Goal: Task Accomplishment & Management: Manage account settings

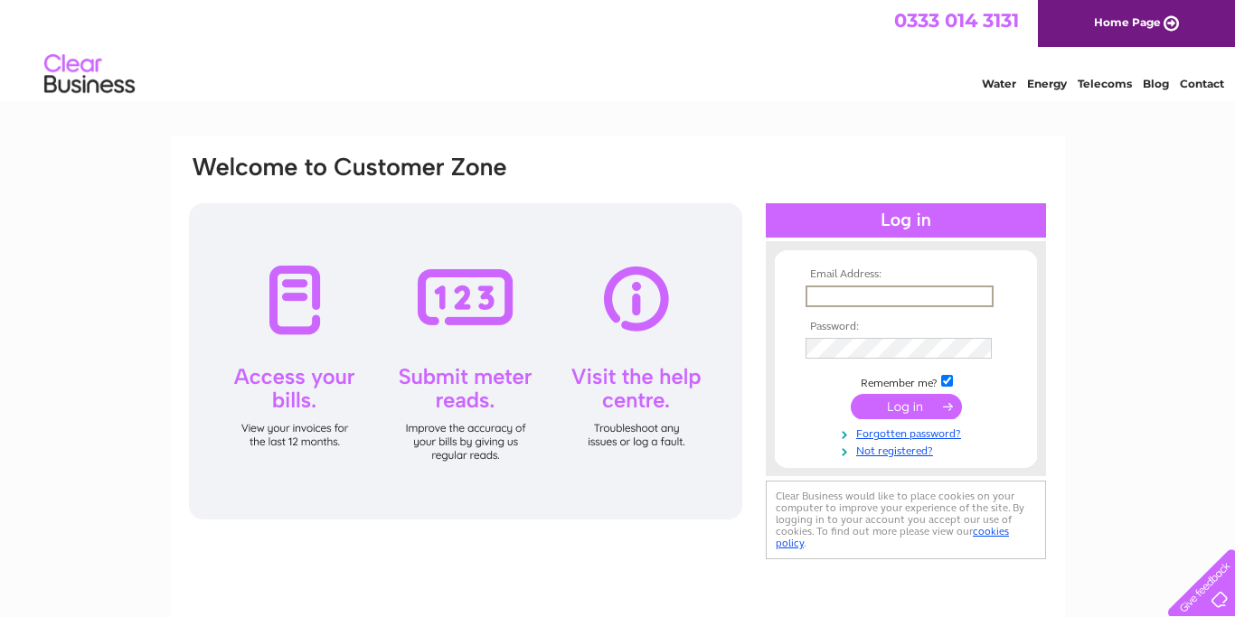
click at [834, 290] on input "text" at bounding box center [899, 297] width 188 height 22
type input "ben@luegosportscars.com"
click at [950, 382] on input "checkbox" at bounding box center [947, 381] width 12 height 12
checkbox input "false"
click at [851, 394] on input "submit" at bounding box center [906, 406] width 111 height 25
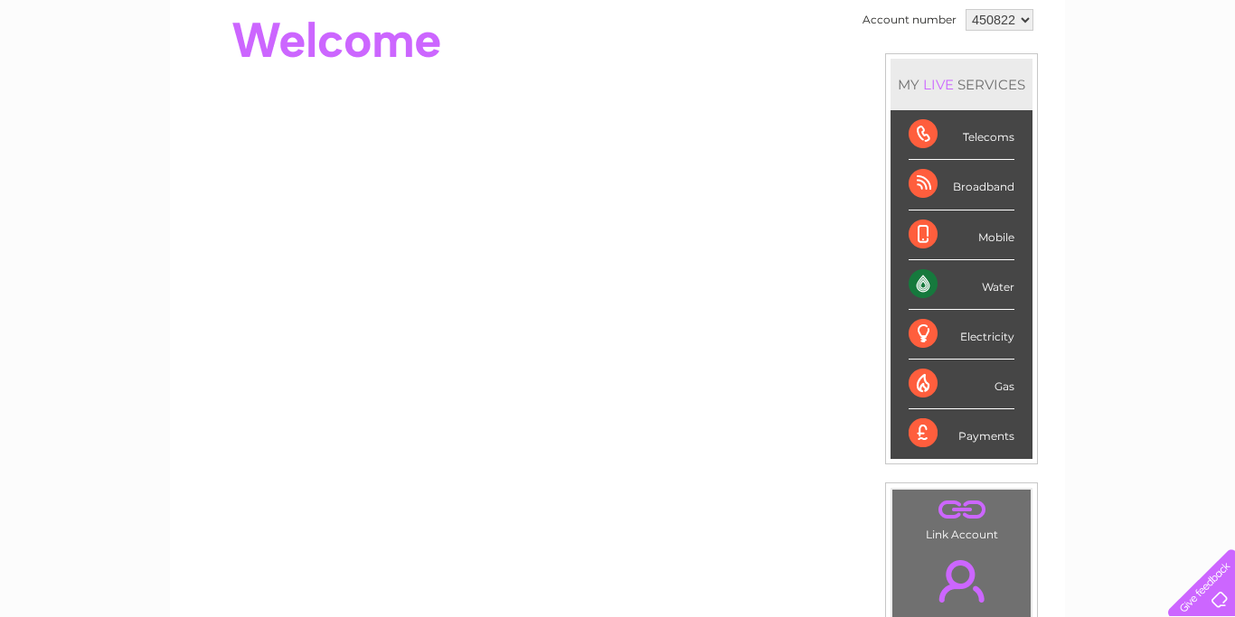
scroll to position [92, 0]
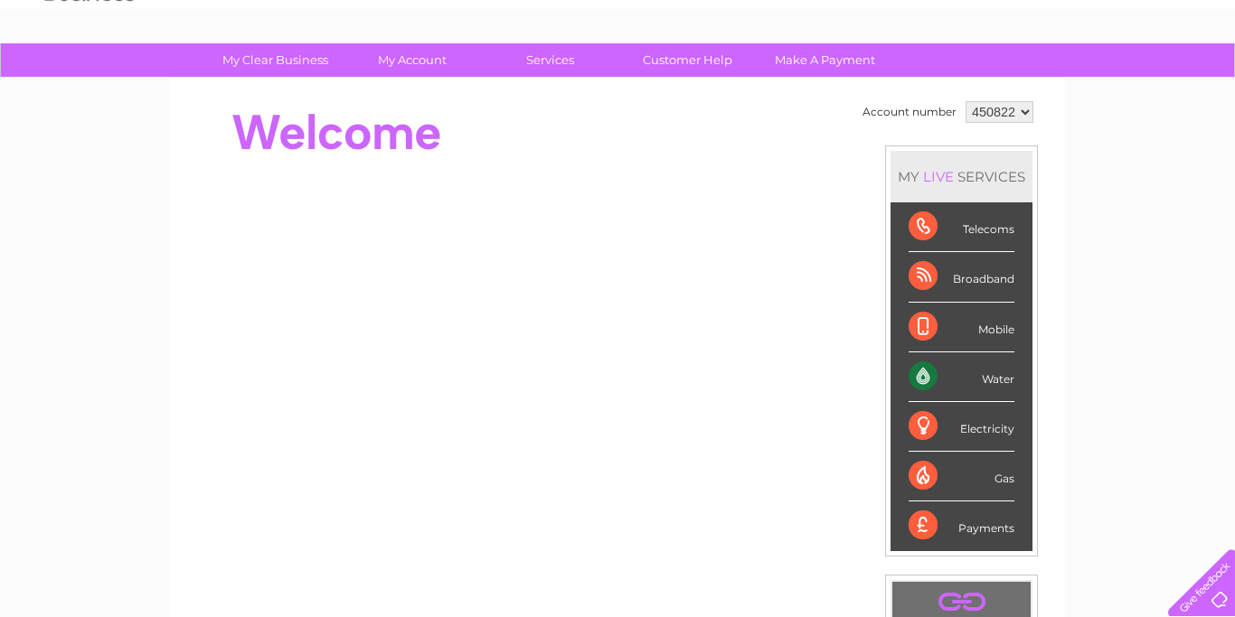
click at [919, 379] on div "Water" at bounding box center [962, 378] width 106 height 50
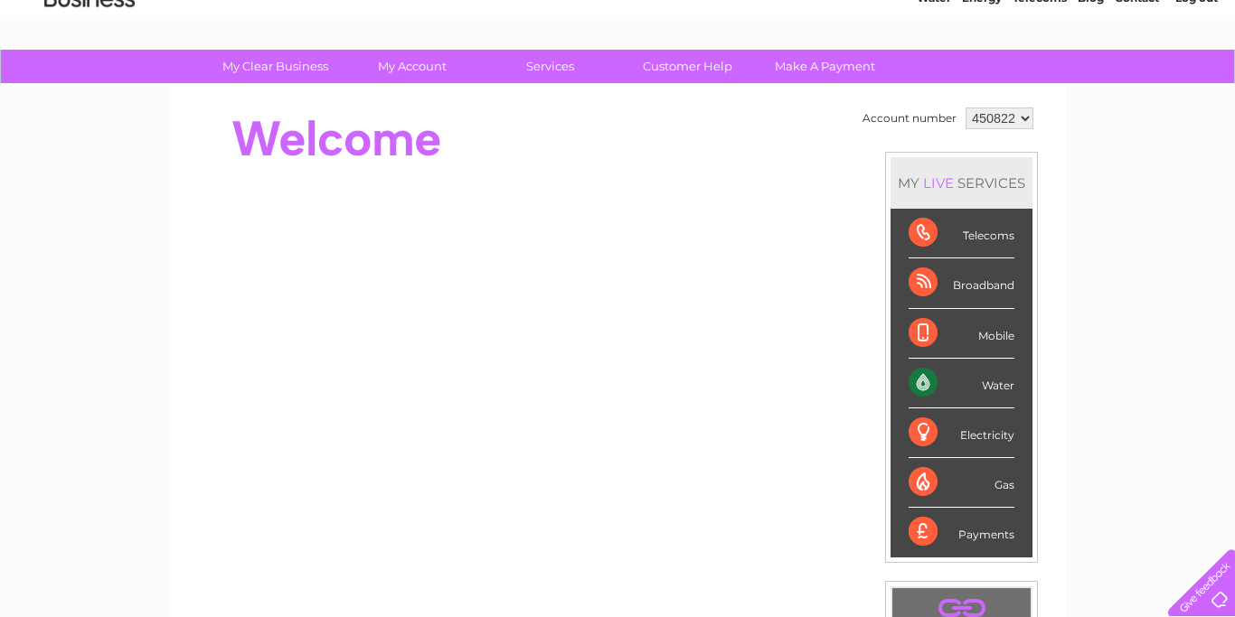
scroll to position [0, 0]
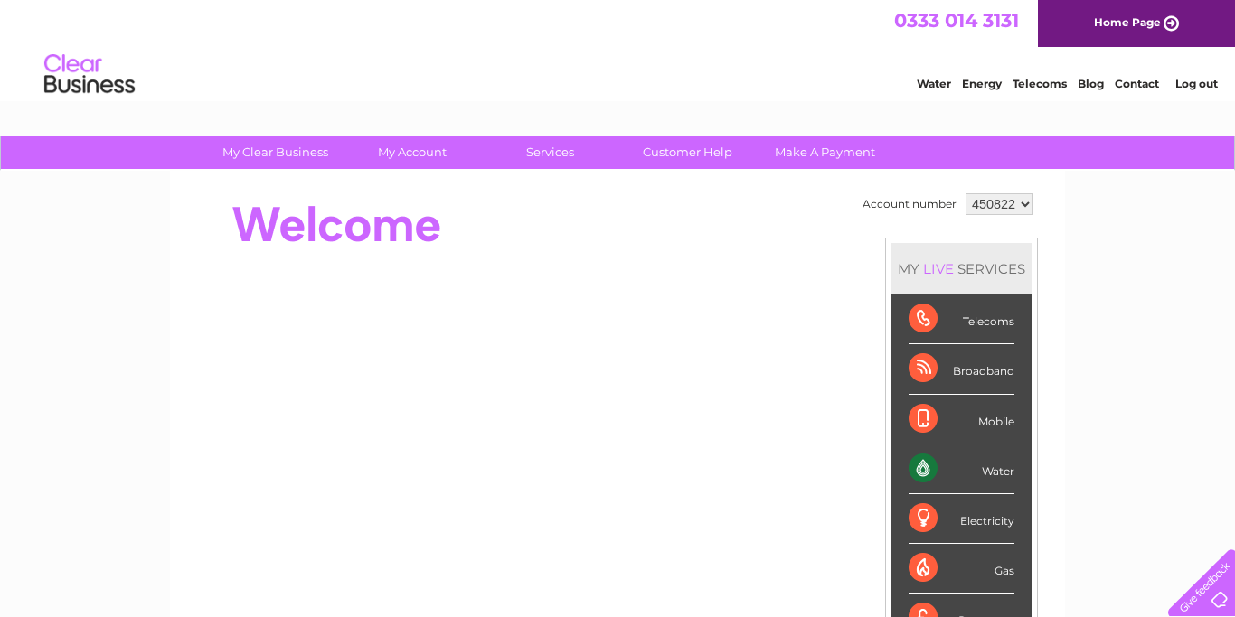
click at [936, 90] on link "Water" at bounding box center [934, 84] width 34 height 14
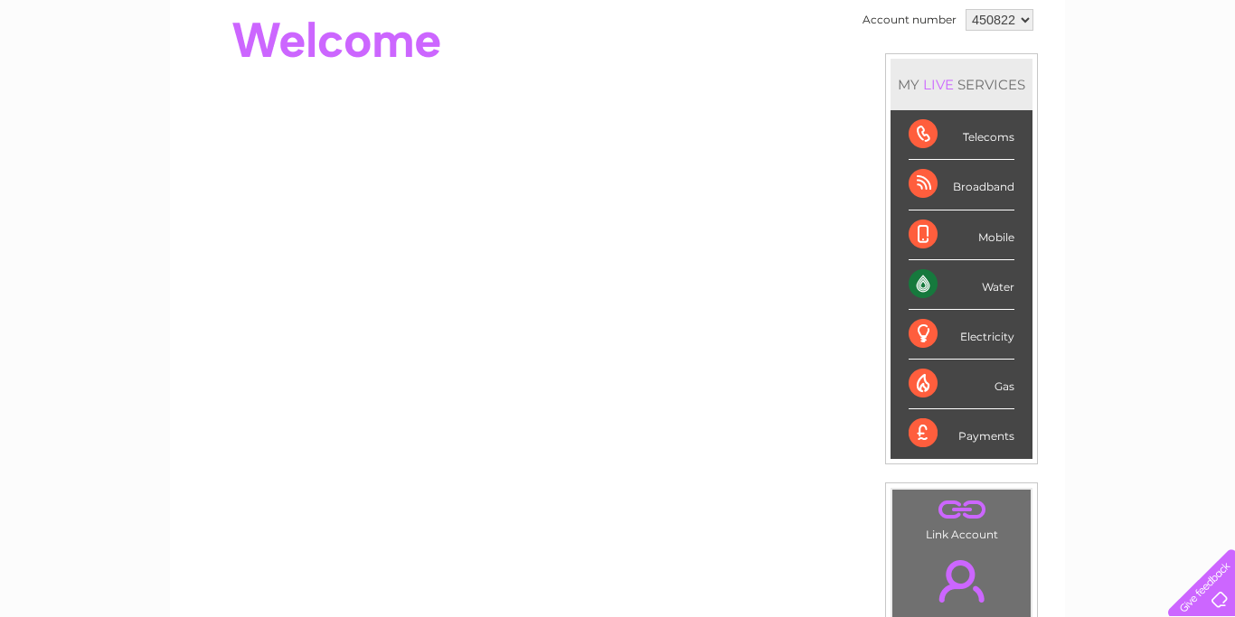
scroll to position [92, 0]
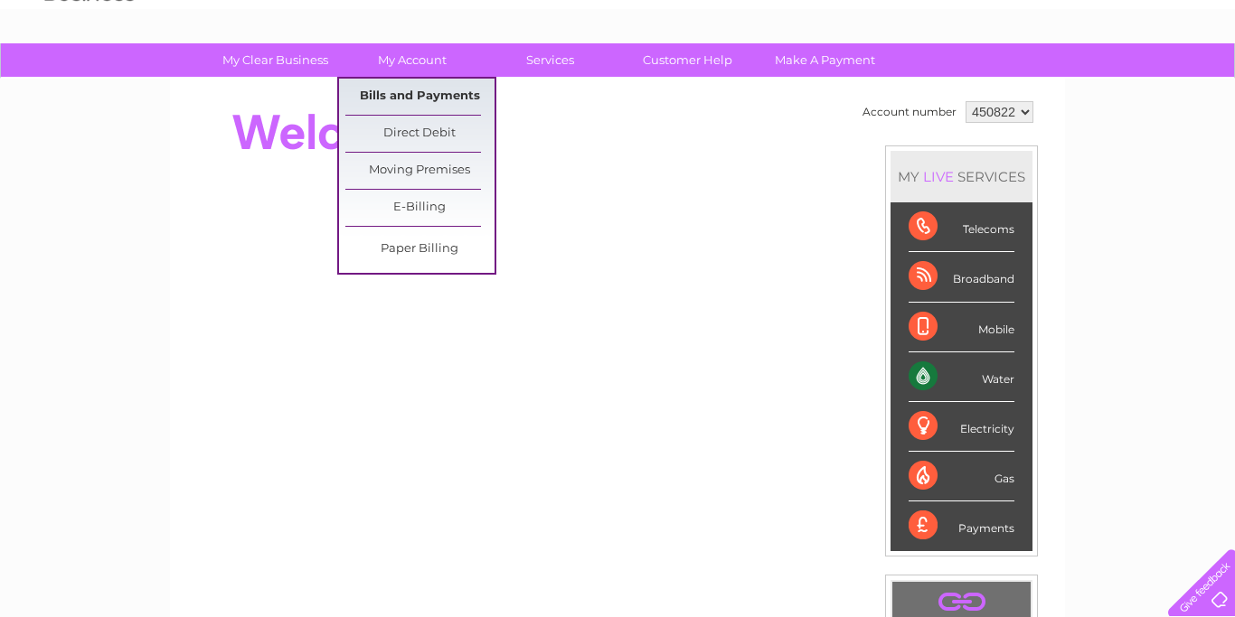
click at [403, 86] on link "Bills and Payments" at bounding box center [419, 97] width 149 height 36
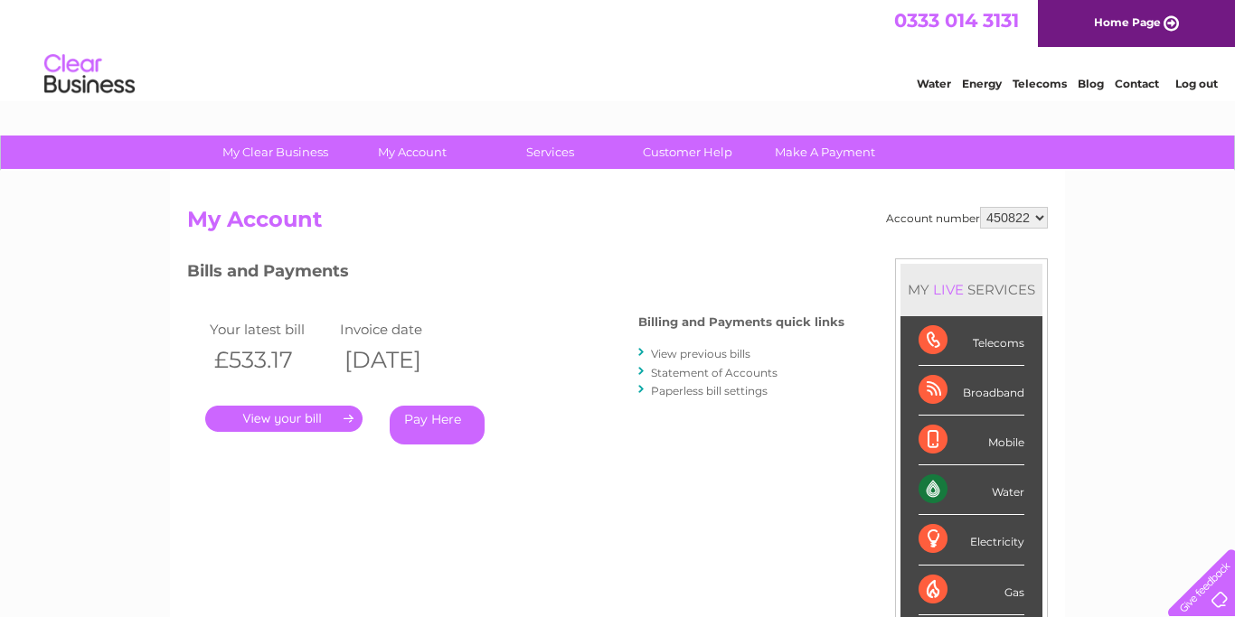
scroll to position [92, 0]
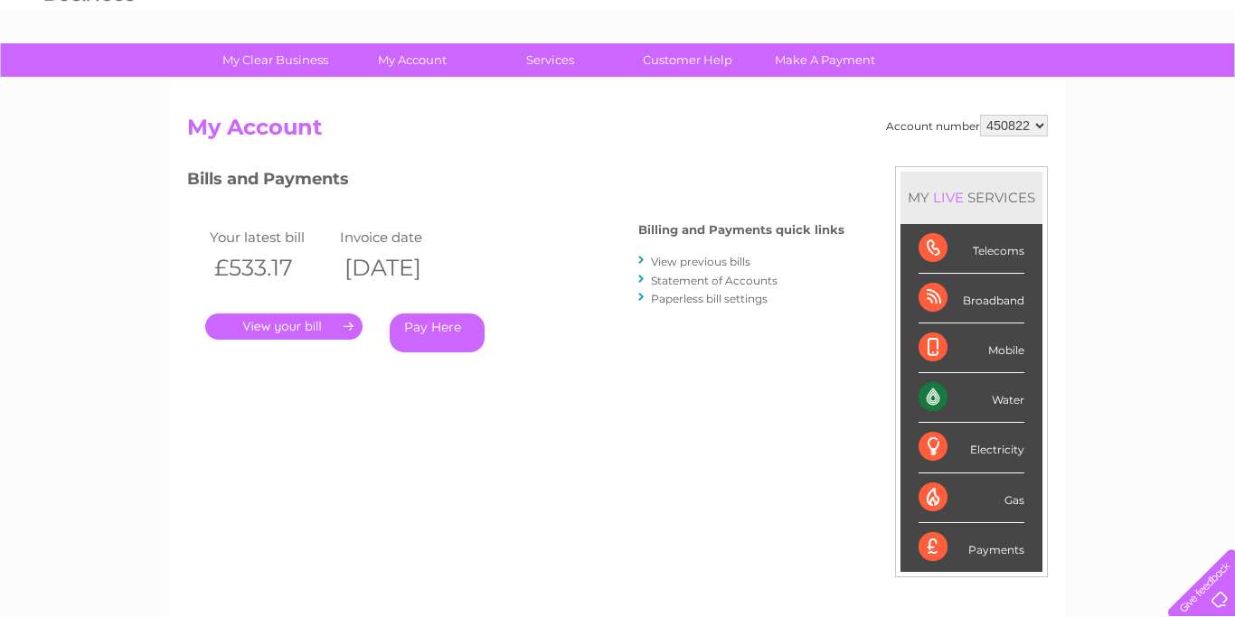
click at [306, 329] on link "." at bounding box center [283, 327] width 157 height 26
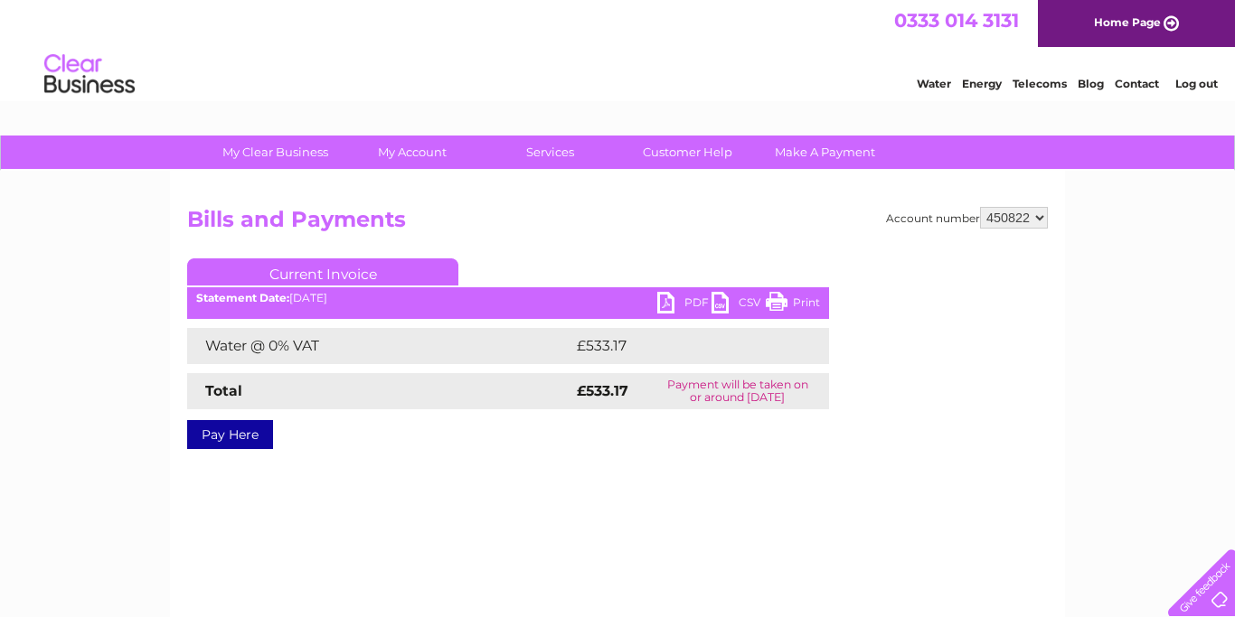
click at [661, 306] on link "PDF" at bounding box center [684, 305] width 54 height 26
click at [1197, 86] on link "Log out" at bounding box center [1196, 84] width 42 height 14
